Goal: Check status: Check status

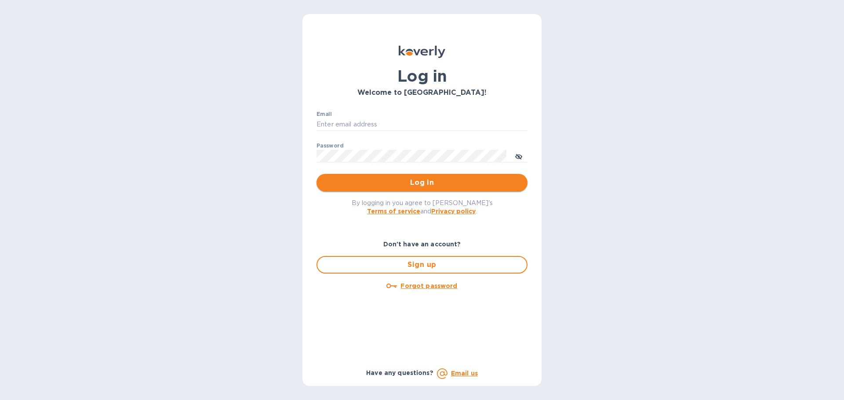
type input "mjordan@gohnm.com"
click at [397, 184] on span "Log in" at bounding box center [421, 183] width 197 height 11
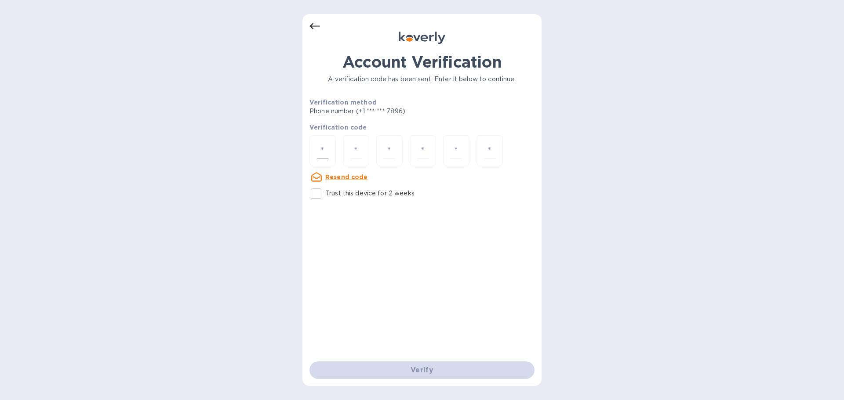
click at [325, 143] on input "number" at bounding box center [322, 151] width 11 height 16
type input "5"
type input "8"
type input "5"
type input "0"
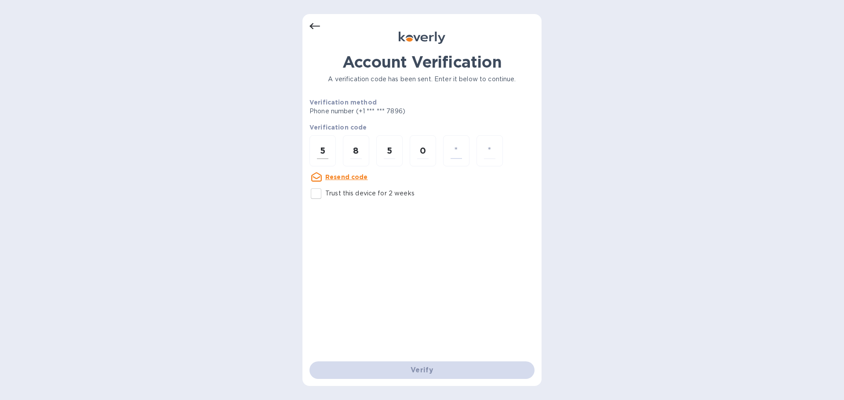
type input "0"
type input "5"
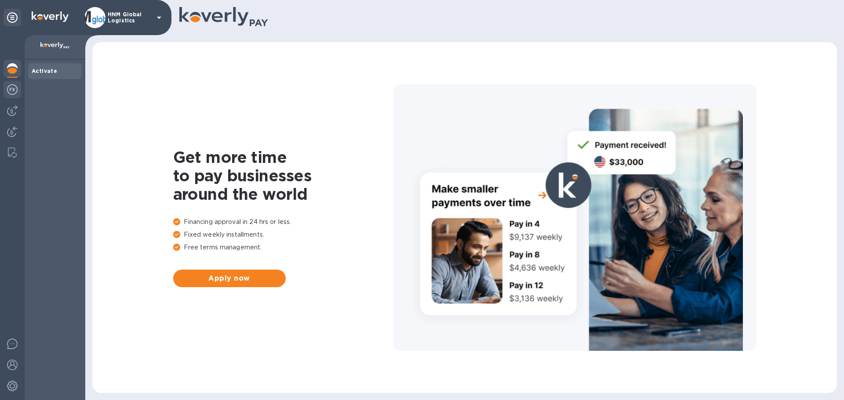
click at [14, 89] on img at bounding box center [12, 89] width 11 height 11
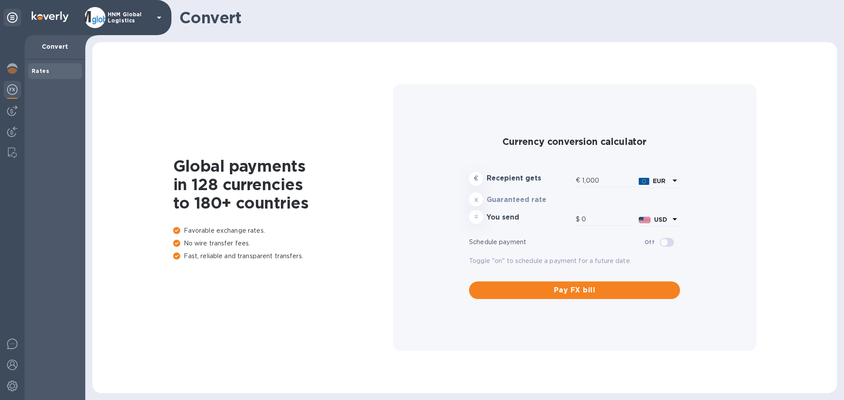
type input "1,173.15"
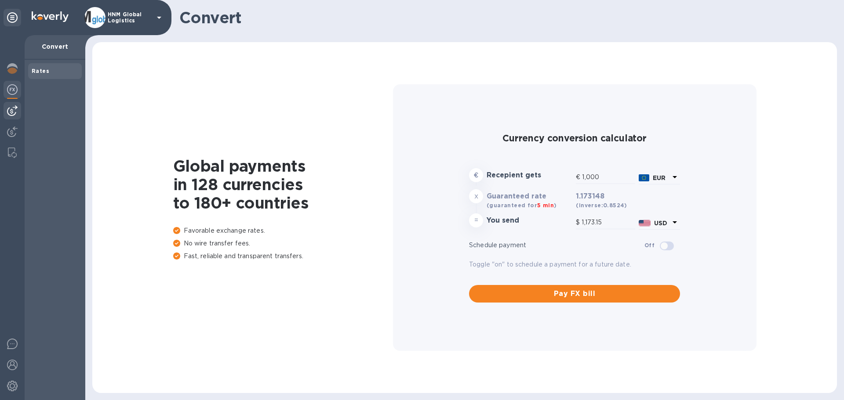
click at [15, 109] on img at bounding box center [12, 110] width 11 height 11
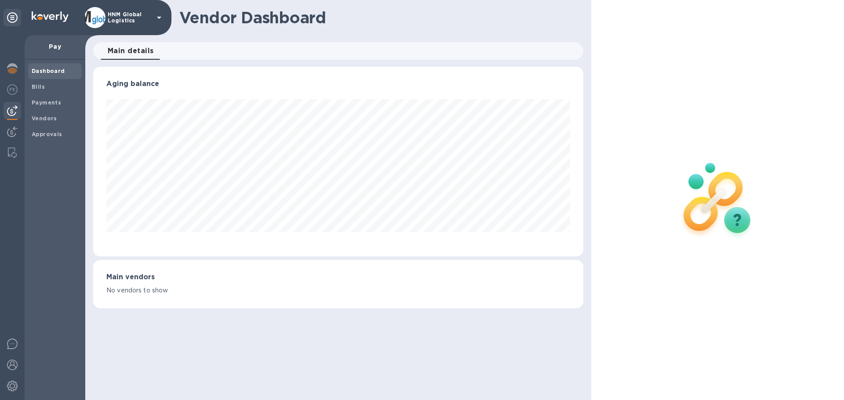
scroll to position [190, 489]
click at [11, 134] on img at bounding box center [12, 132] width 11 height 11
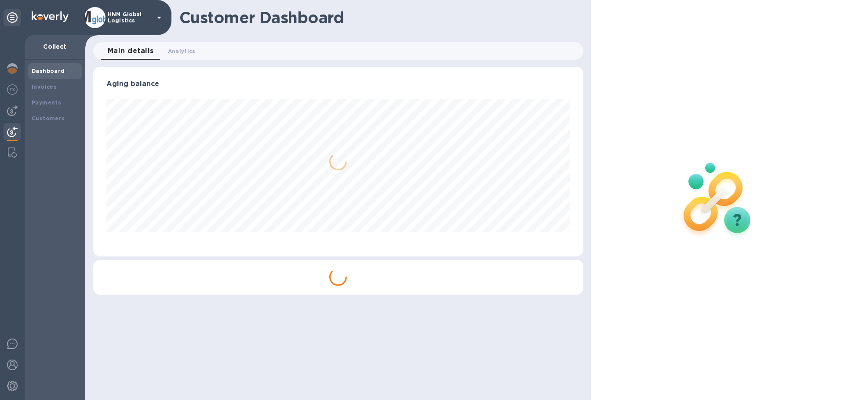
scroll to position [190, 489]
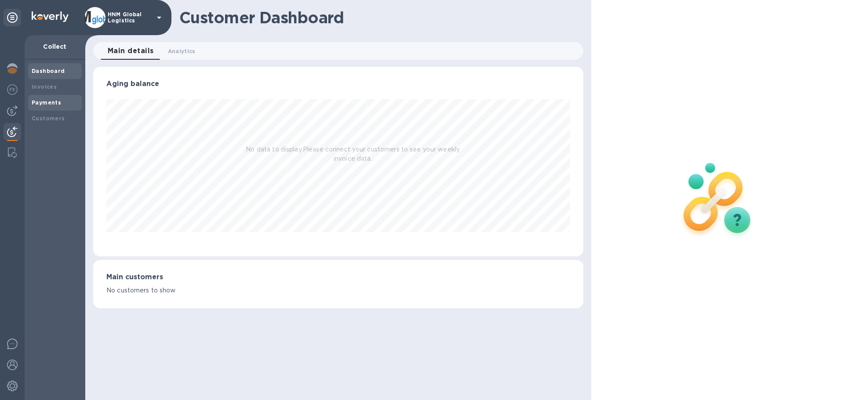
click at [54, 103] on b "Payments" at bounding box center [46, 102] width 29 height 7
